Goal: Task Accomplishment & Management: Use online tool/utility

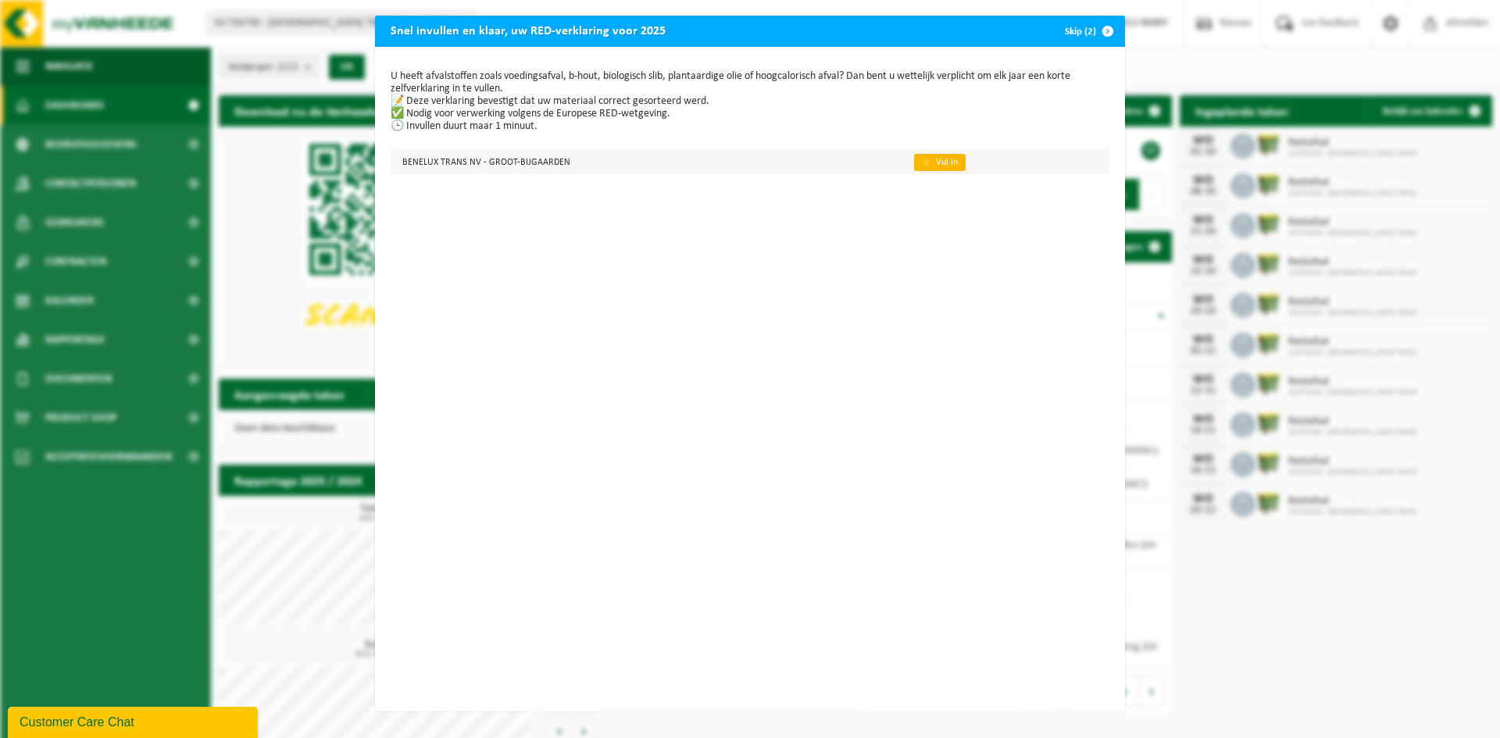
click at [914, 157] on link "👉 Vul in" at bounding box center [940, 162] width 52 height 17
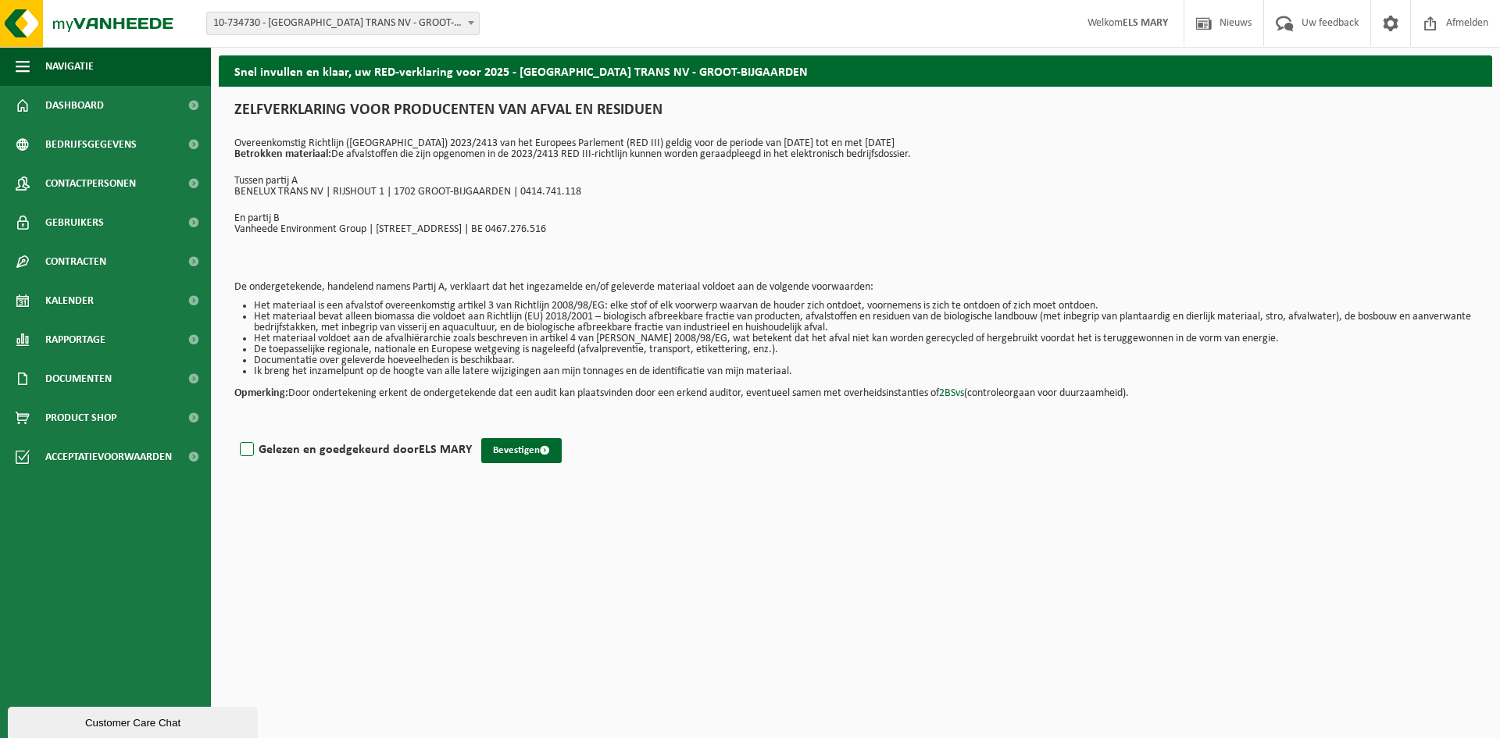
click at [245, 448] on label "Gelezen en goedgekeurd door ELS MARY" at bounding box center [354, 449] width 235 height 23
click at [472, 431] on input "Gelezen en goedgekeurd door ELS MARY" at bounding box center [472, 430] width 1 height 1
checkbox input "true"
click at [512, 447] on button "Bevestigen" at bounding box center [521, 450] width 80 height 25
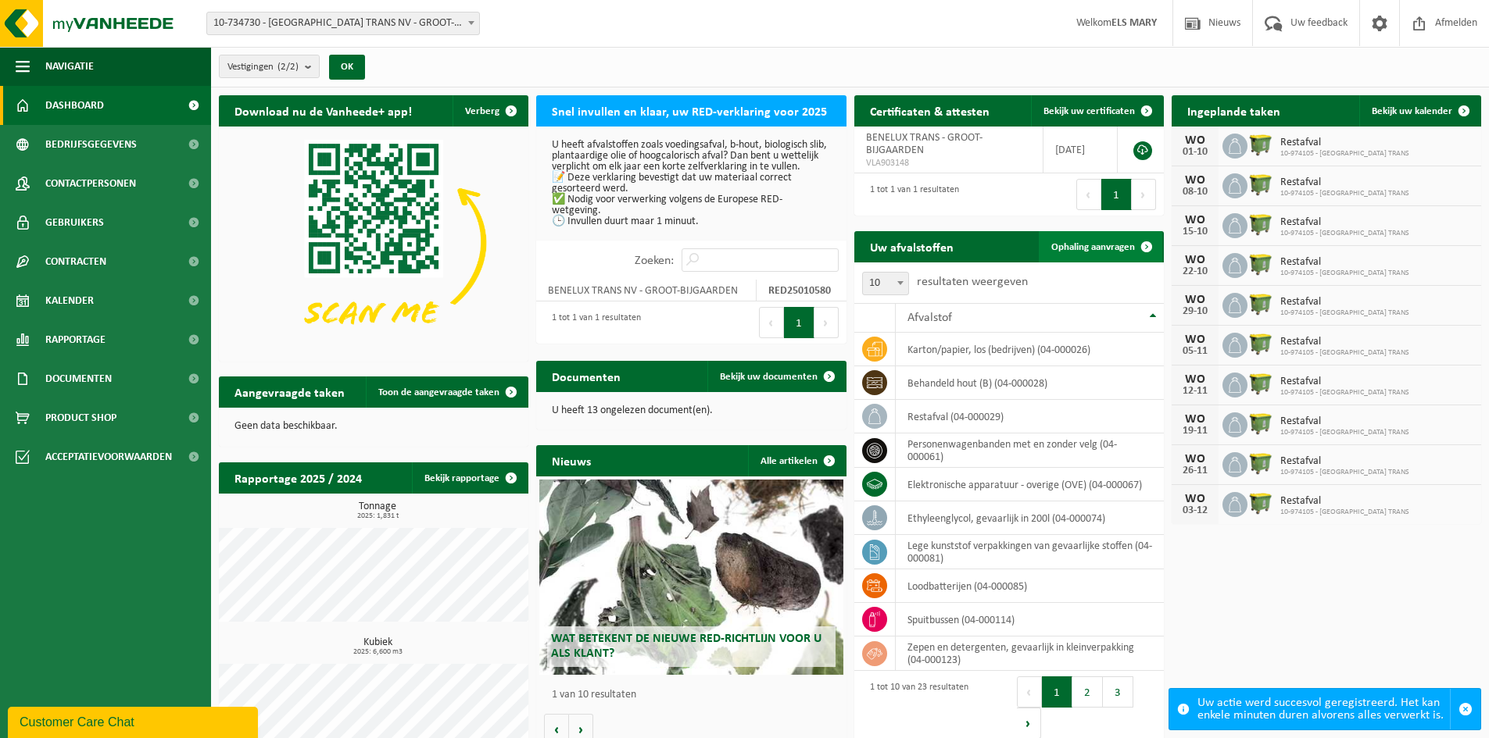
click at [1086, 244] on span "Ophaling aanvragen" at bounding box center [1093, 247] width 84 height 10
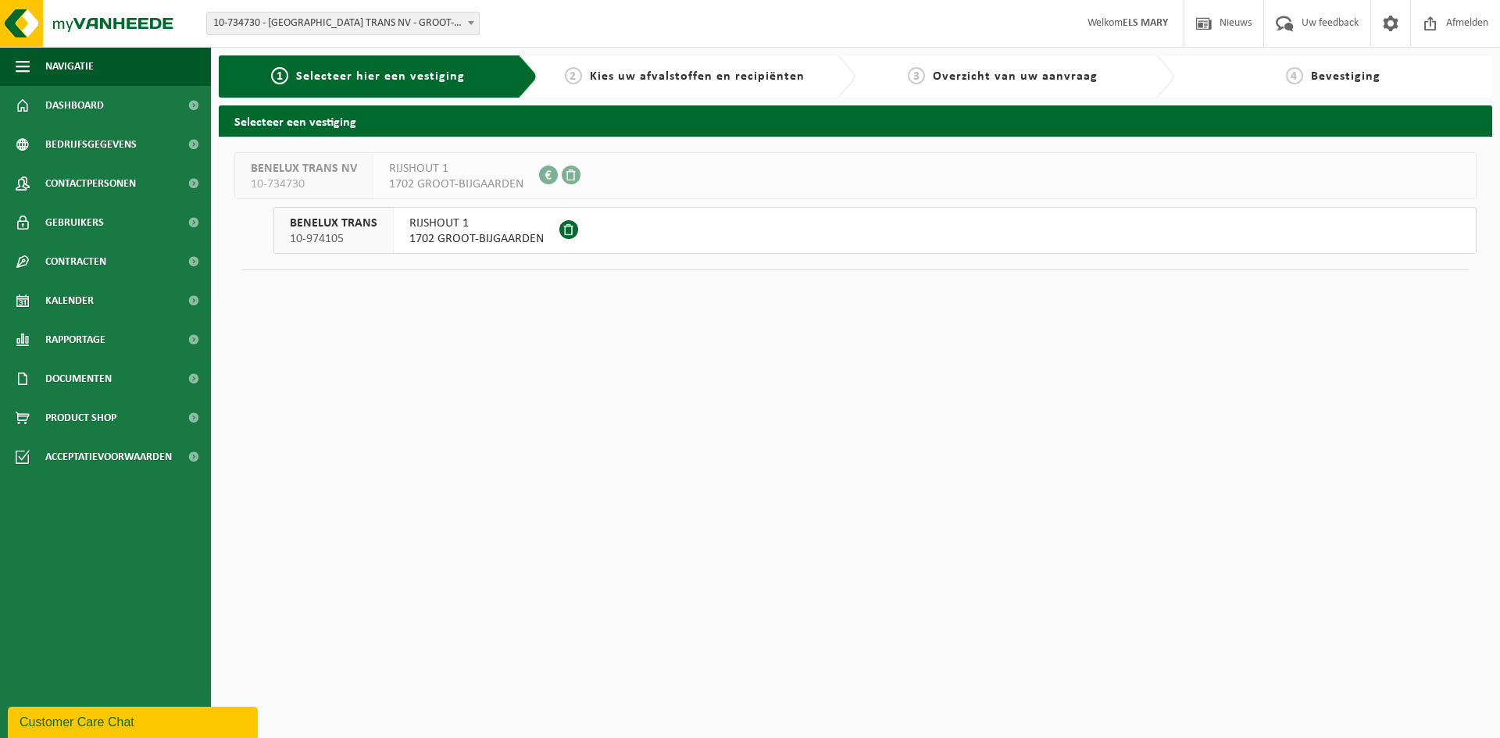
click at [516, 227] on span "RIJSHOUT 1" at bounding box center [476, 224] width 134 height 16
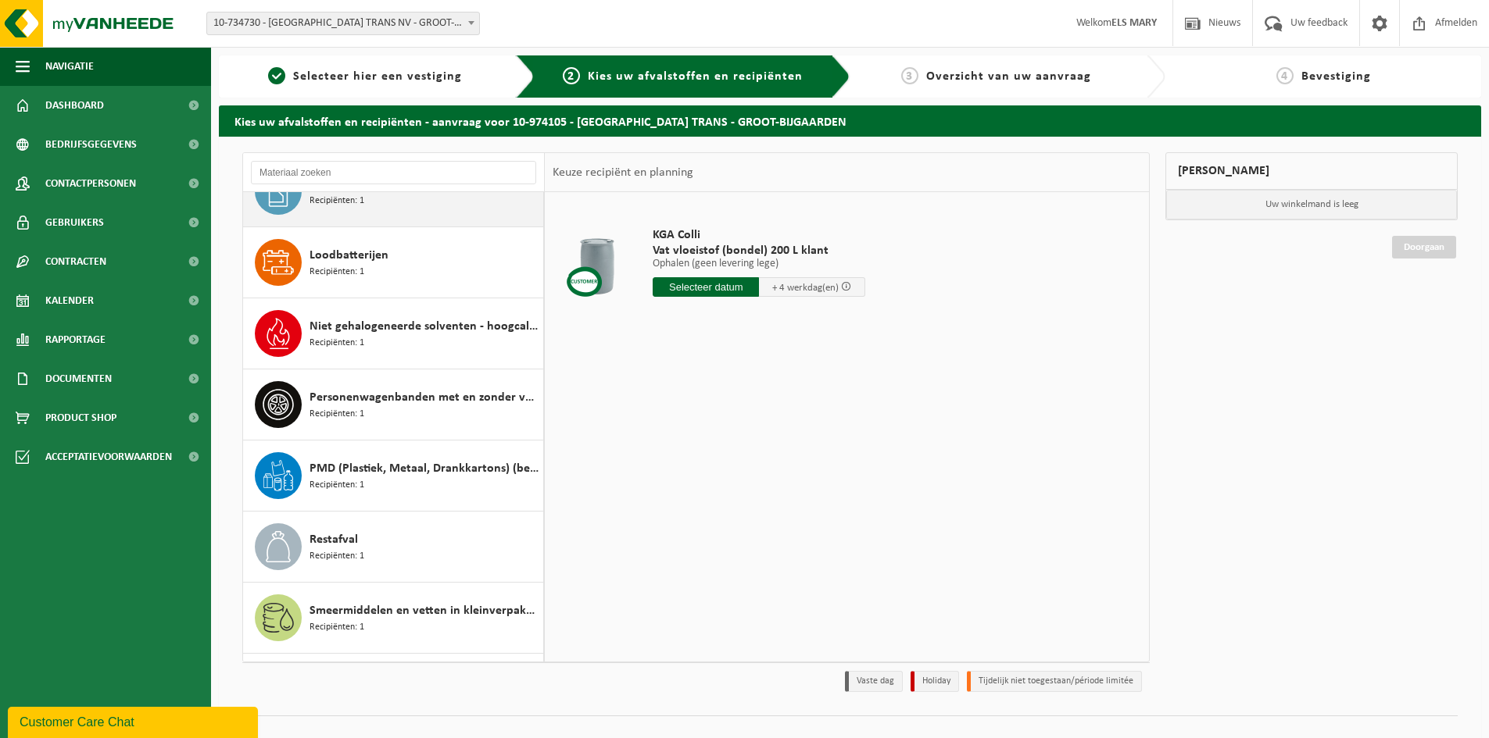
scroll to position [703, 0]
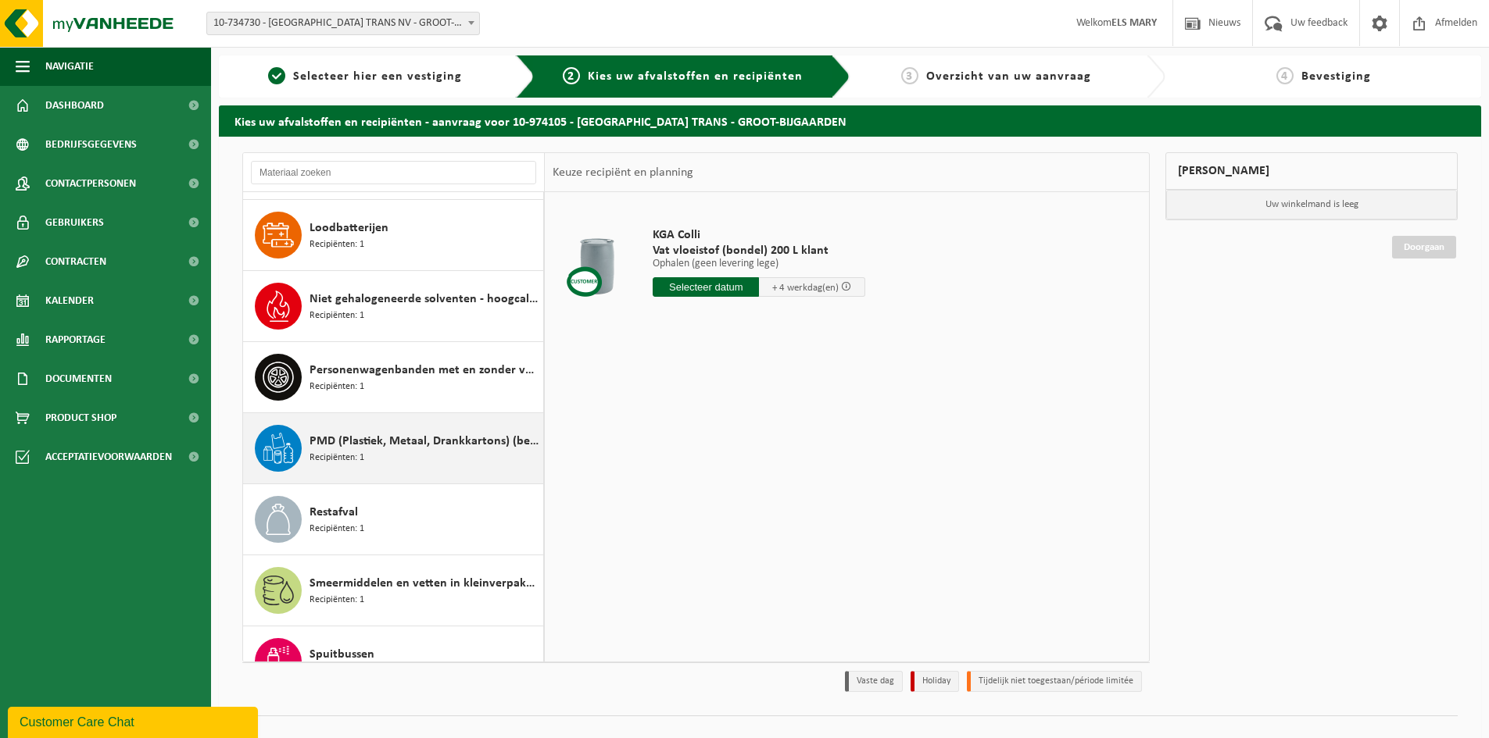
click at [398, 444] on span "PMD (Plastiek, Metaal, Drankkartons) (bedrijven)" at bounding box center [424, 441] width 230 height 19
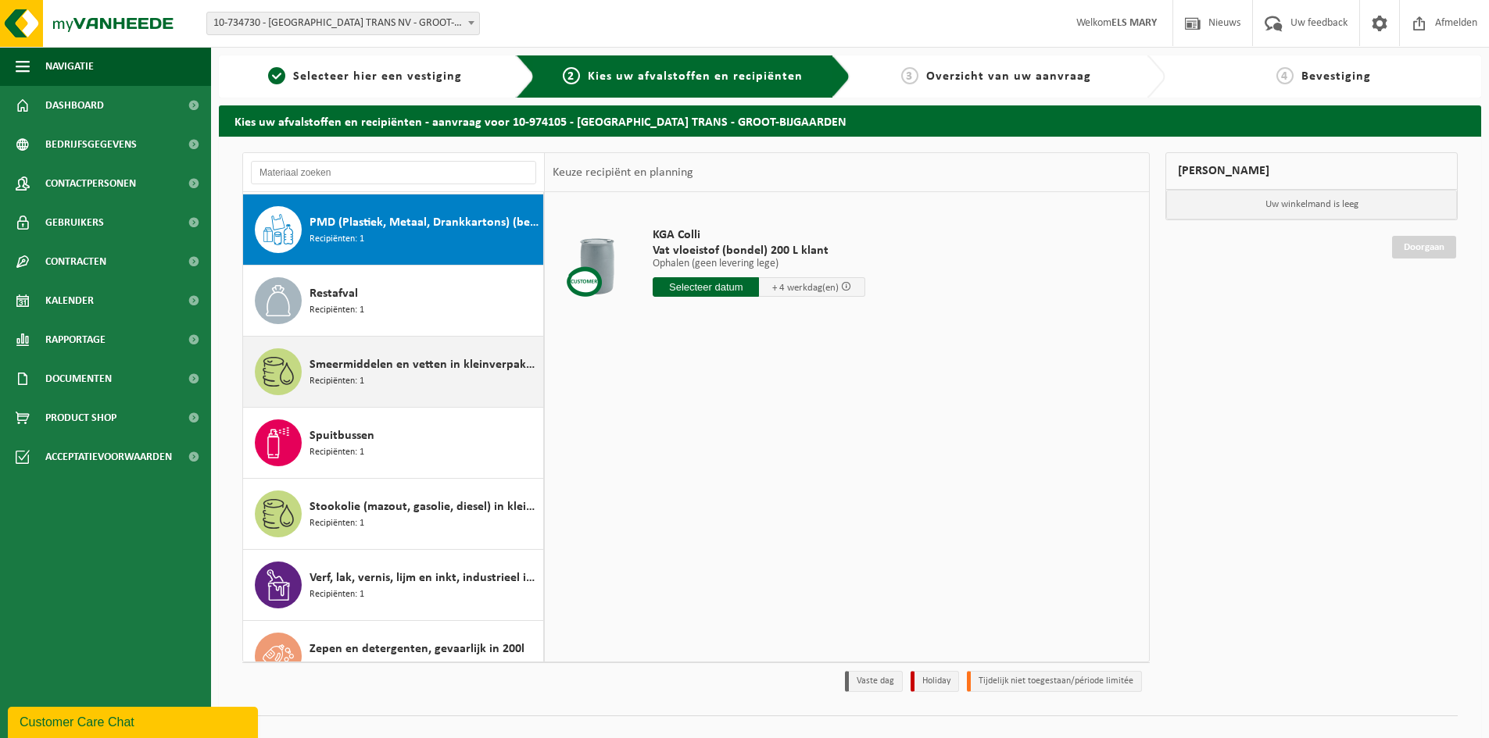
scroll to position [924, 0]
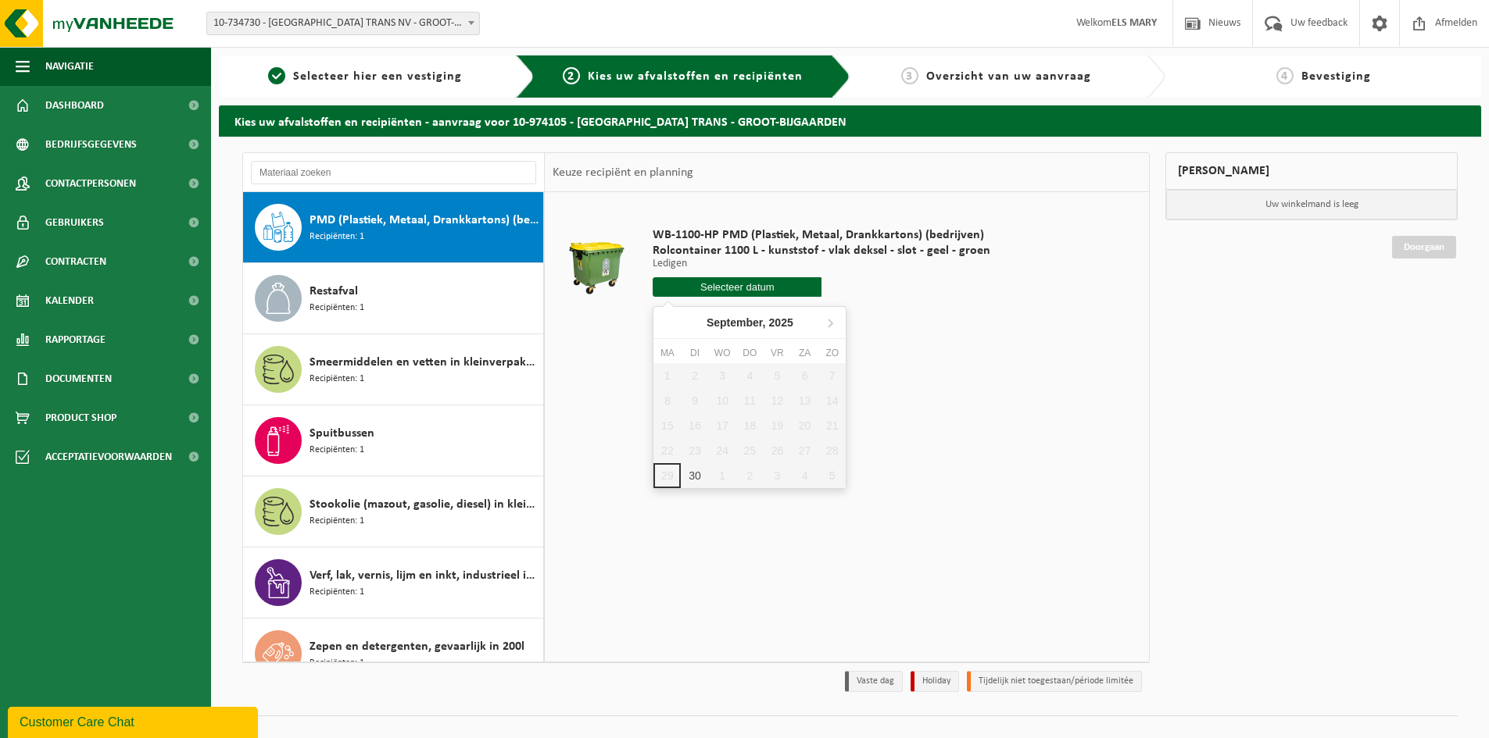
click at [734, 287] on input "text" at bounding box center [736, 287] width 169 height 20
click at [826, 321] on icon at bounding box center [829, 322] width 25 height 25
click at [773, 370] on div "3" at bounding box center [776, 375] width 27 height 25
type input "Van 2025-10-03"
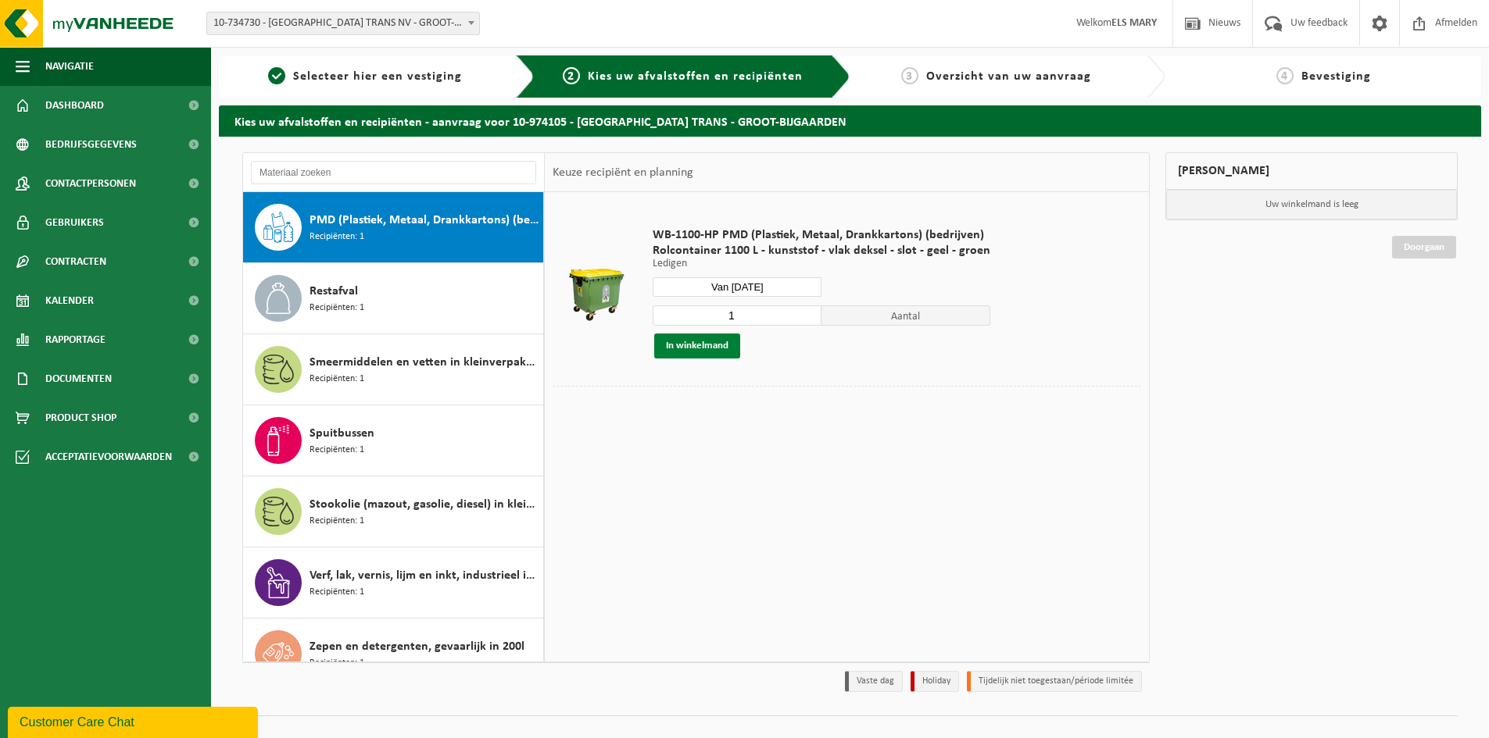
click at [721, 346] on button "In winkelmand" at bounding box center [697, 346] width 86 height 25
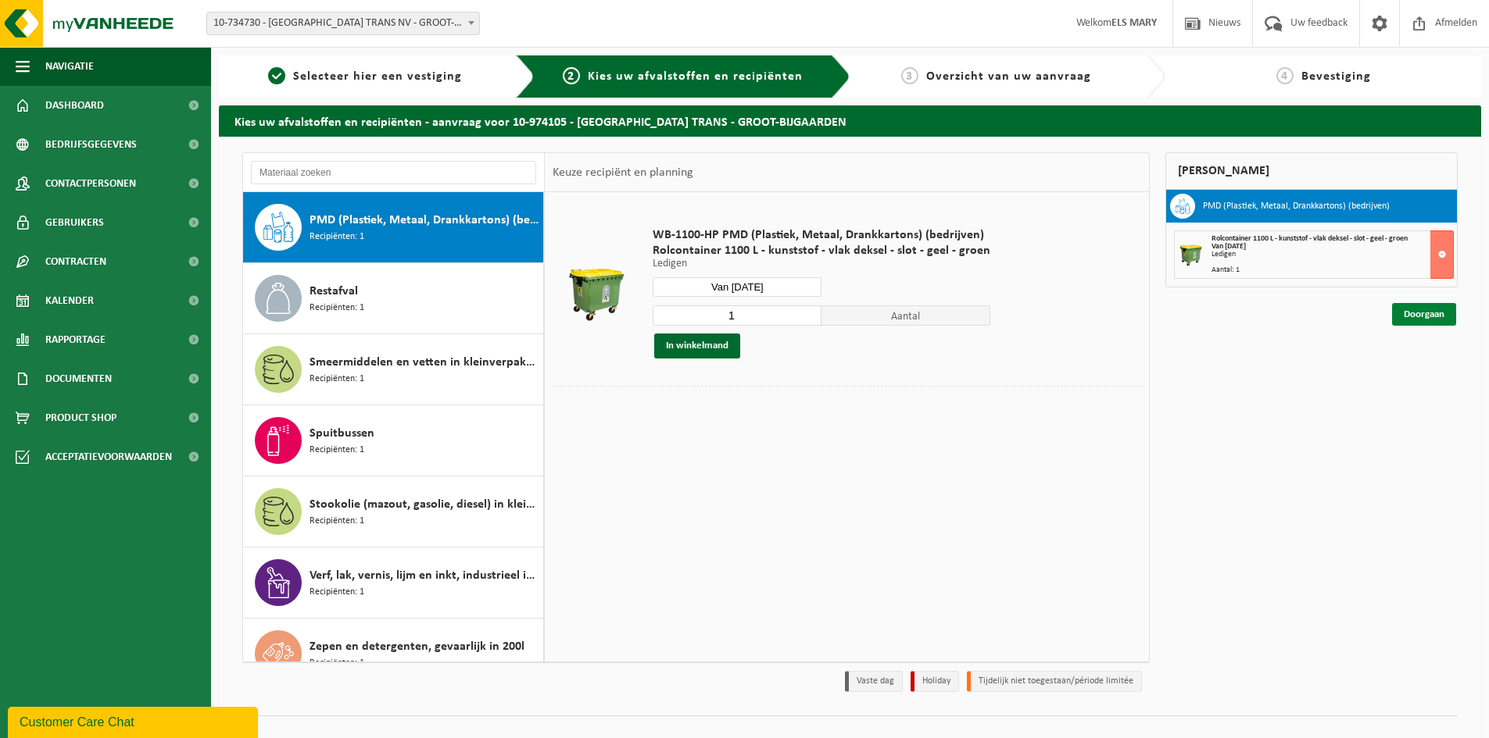
click at [1414, 314] on link "Doorgaan" at bounding box center [1424, 314] width 64 height 23
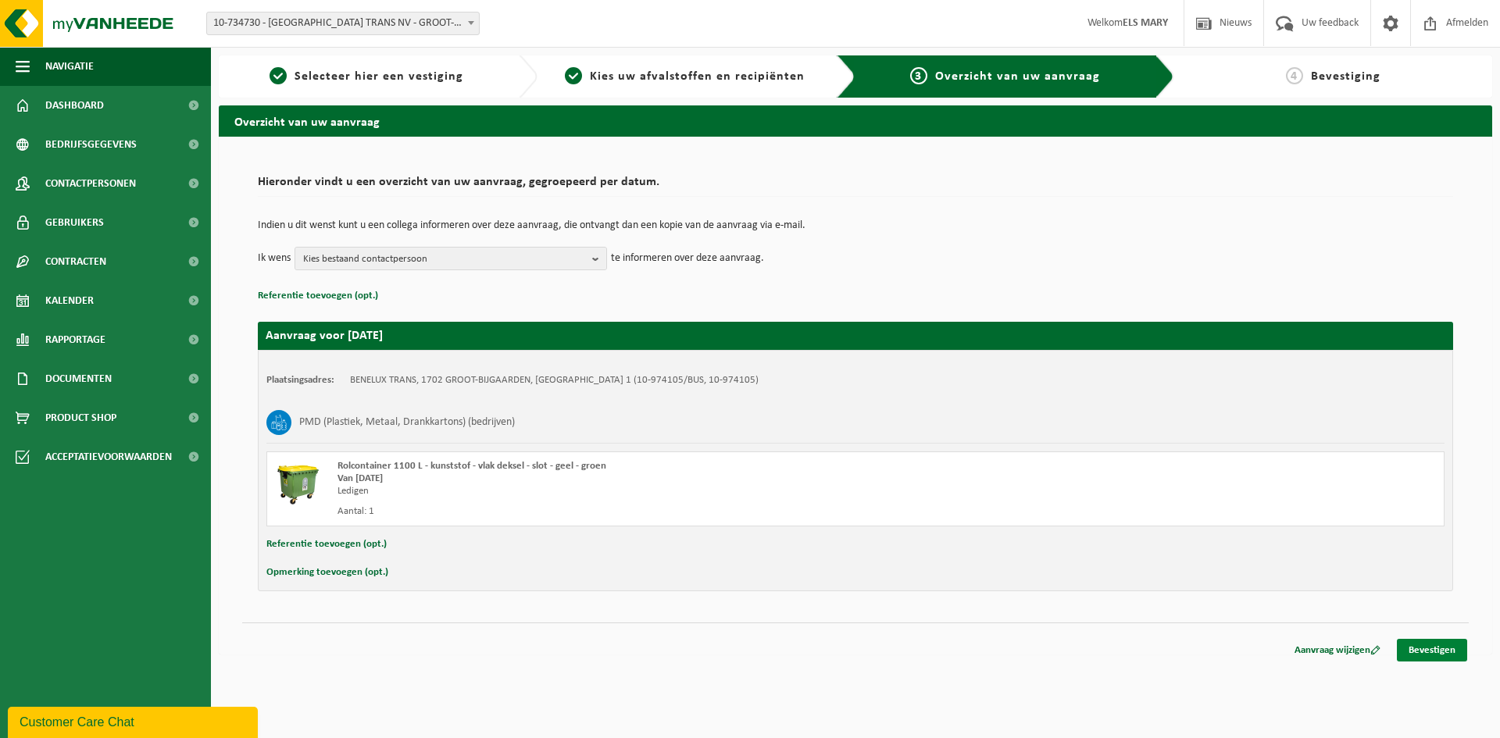
click at [1428, 649] on link "Bevestigen" at bounding box center [1432, 650] width 70 height 23
